Goal: Task Accomplishment & Management: Manage account settings

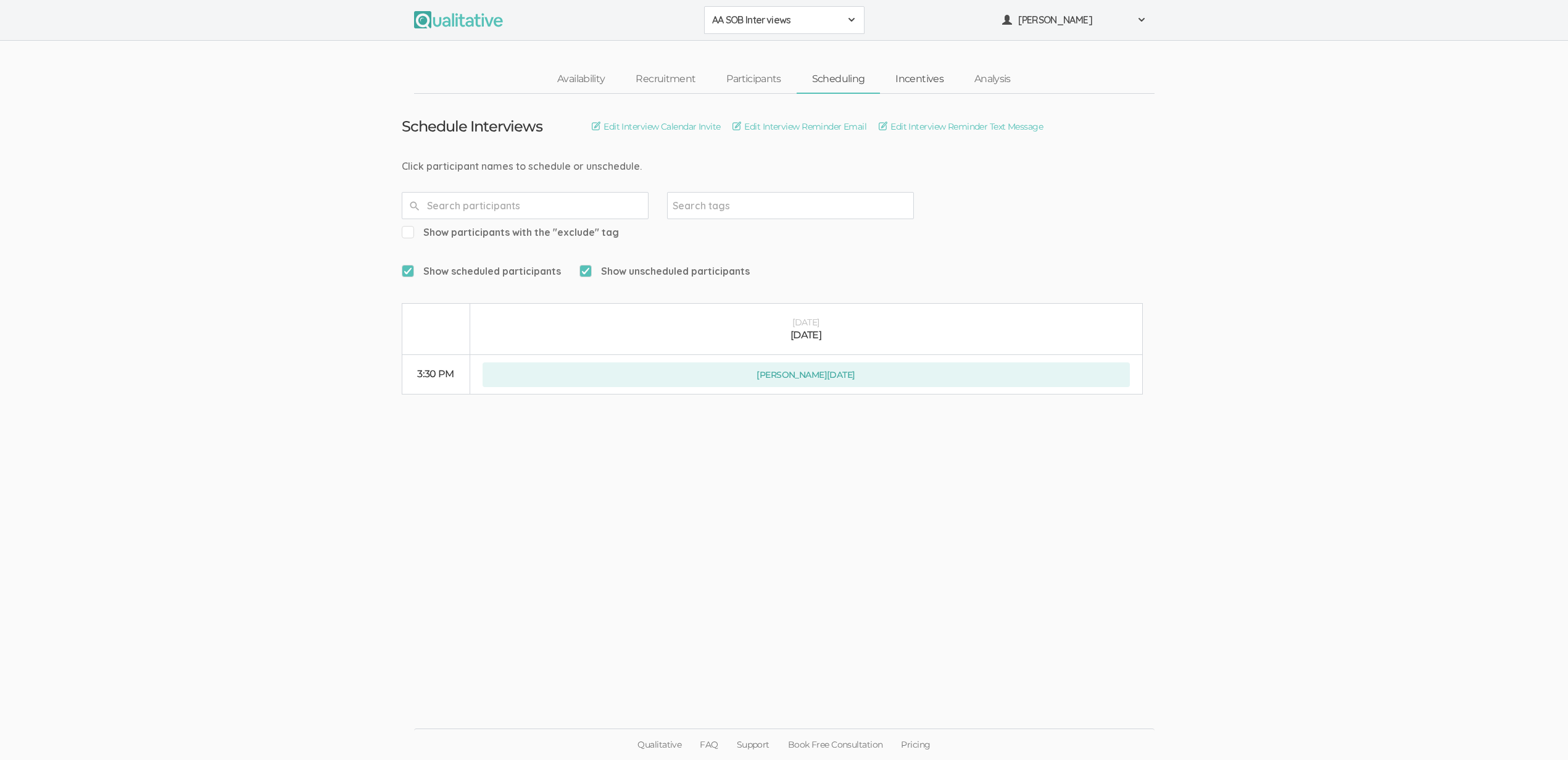
click at [930, 83] on link "Incentives" at bounding box center [919, 79] width 79 height 27
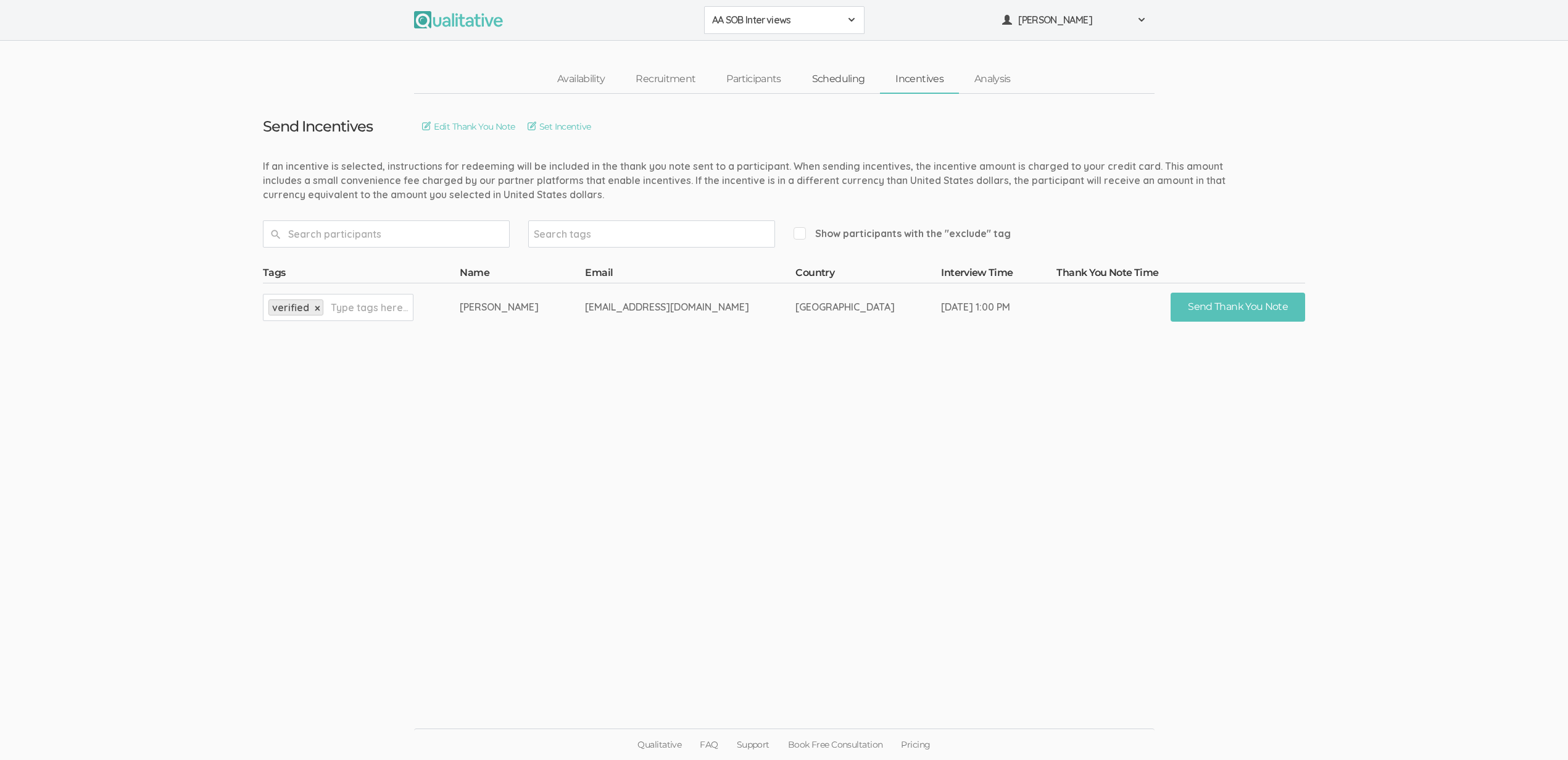
click at [833, 75] on link "Scheduling" at bounding box center [839, 79] width 84 height 27
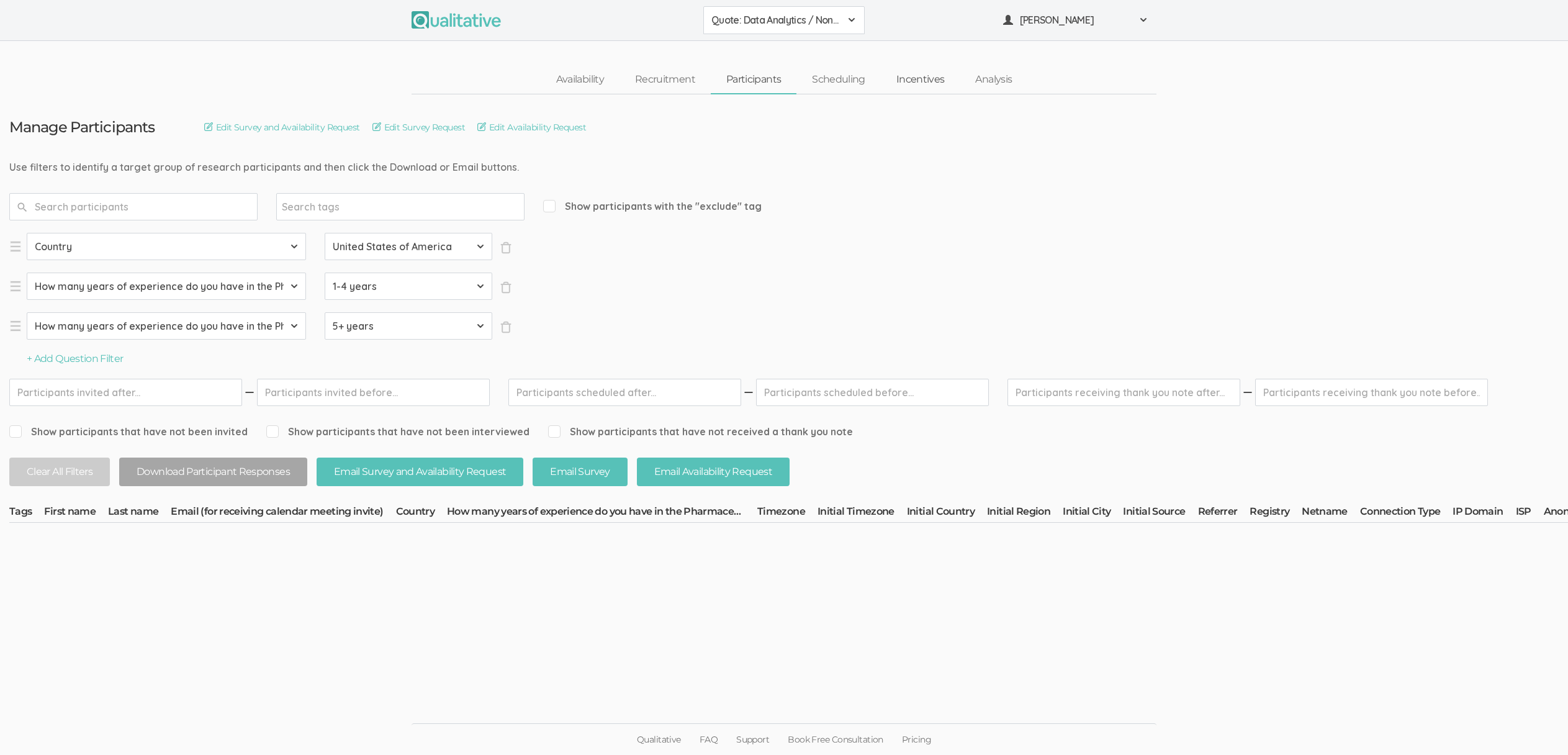
click at [919, 78] on link "Incentives" at bounding box center [920, 80] width 80 height 27
click at [919, 85] on link "Incentives" at bounding box center [920, 80] width 80 height 27
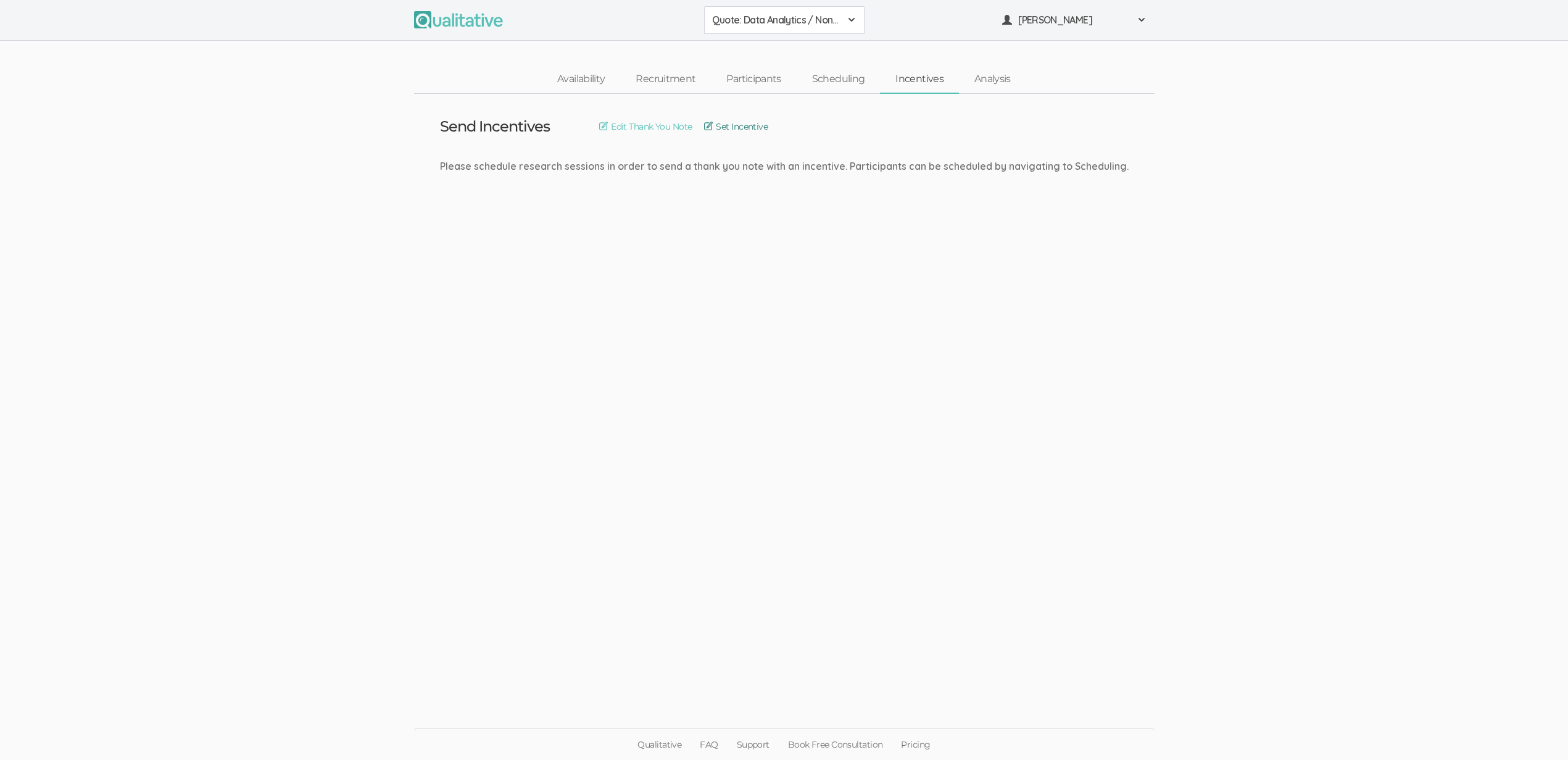
click at [751, 125] on link "Set Incentive" at bounding box center [736, 126] width 64 height 13
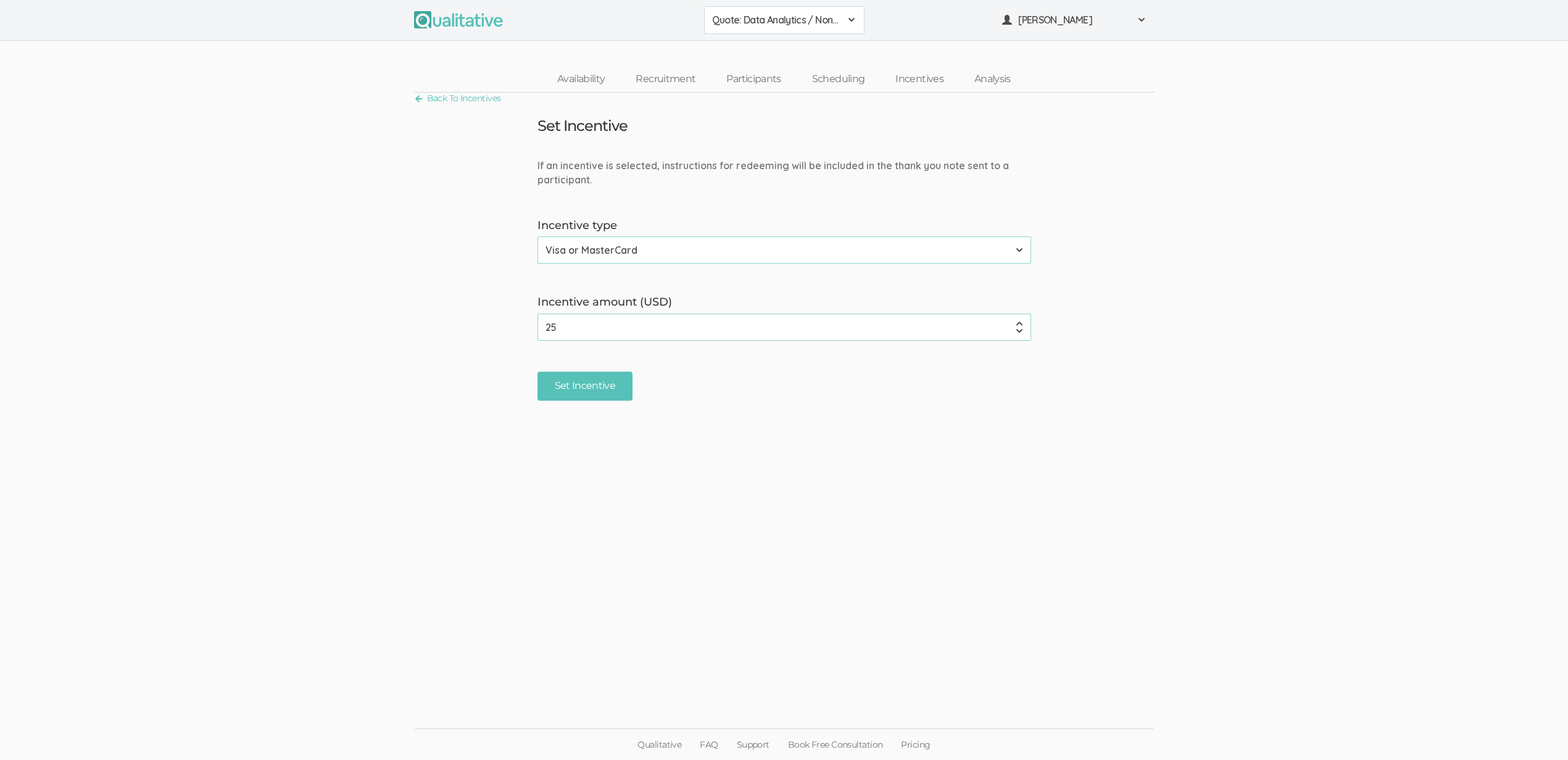
click at [746, 361] on form "If an incentive is selected, instructions for redeeming will be included in the…" at bounding box center [784, 280] width 1568 height 242
drag, startPoint x: 748, startPoint y: 375, endPoint x: 524, endPoint y: 201, distance: 283.6
click at [524, 202] on form "If an incentive is selected, instructions for redeeming will be included in the…" at bounding box center [784, 280] width 1568 height 242
click at [523, 200] on form "If an incentive is selected, instructions for redeeming will be included in the…" at bounding box center [784, 280] width 1568 height 242
click at [431, 287] on form "If an incentive is selected, instructions for redeeming will be included in the…" at bounding box center [784, 280] width 1568 height 242
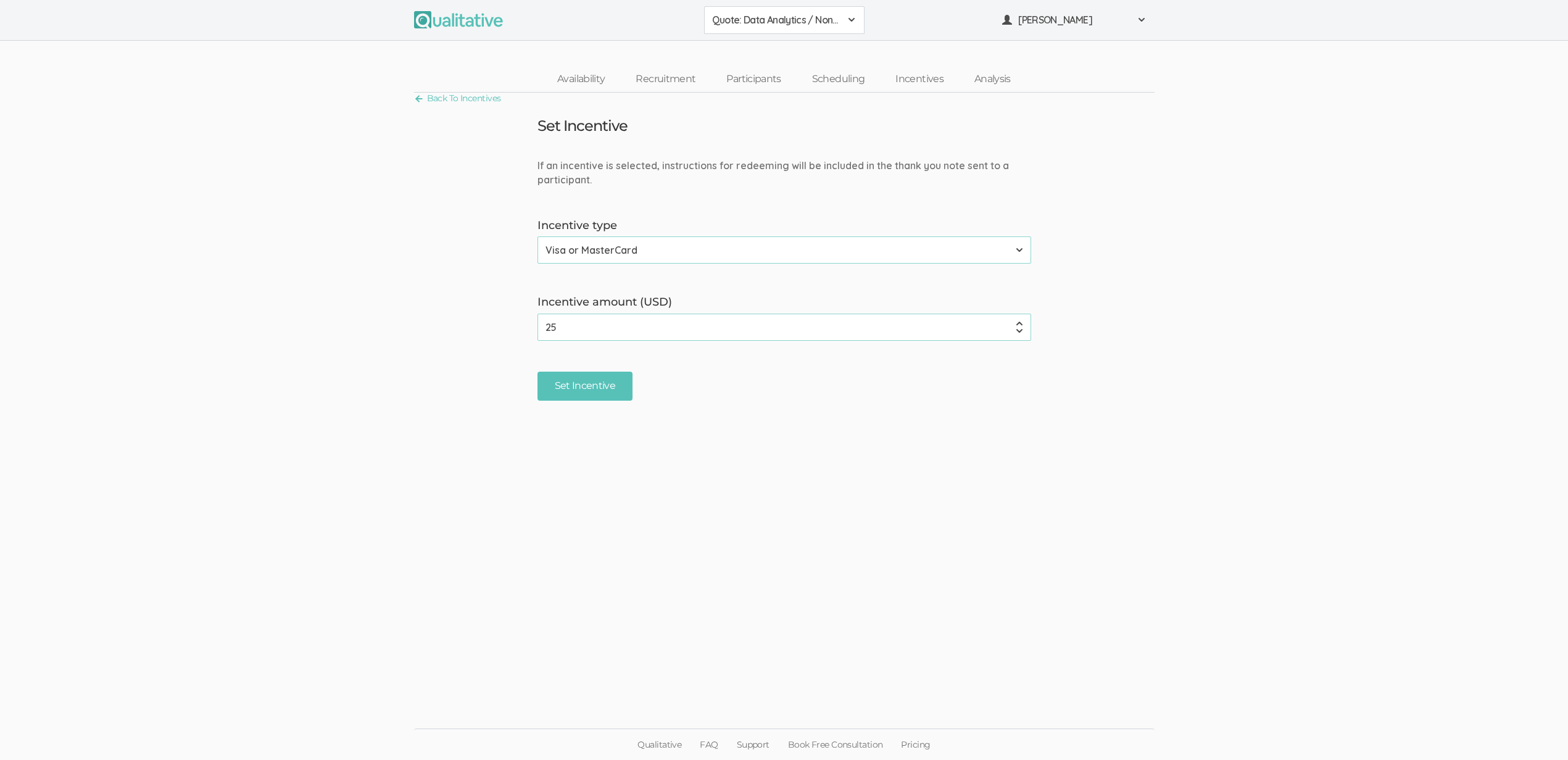
click at [118, 109] on ui-view "Back To Incentives Set Incentive If an incentive is selected, instructions for …" at bounding box center [784, 379] width 1568 height 574
